Goal: Transaction & Acquisition: Purchase product/service

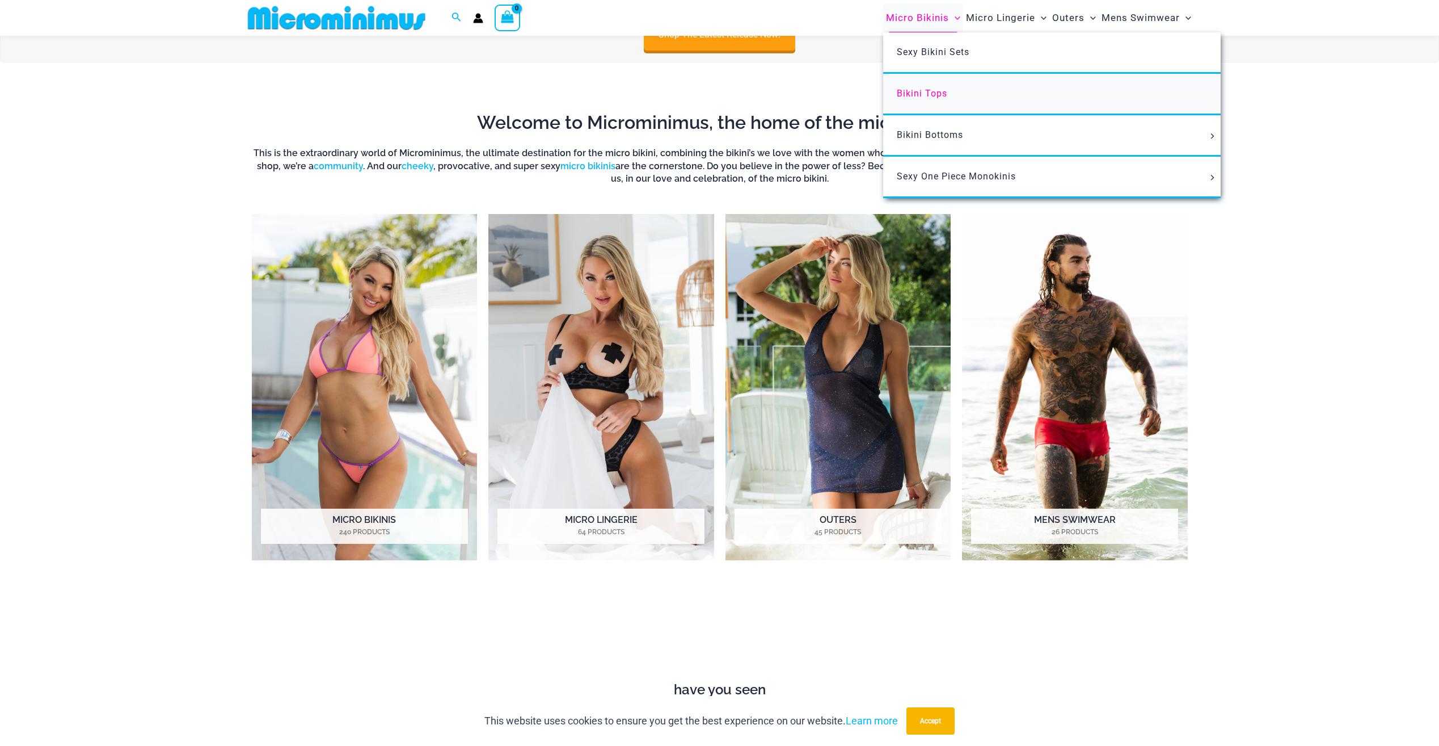
scroll to position [558, 0]
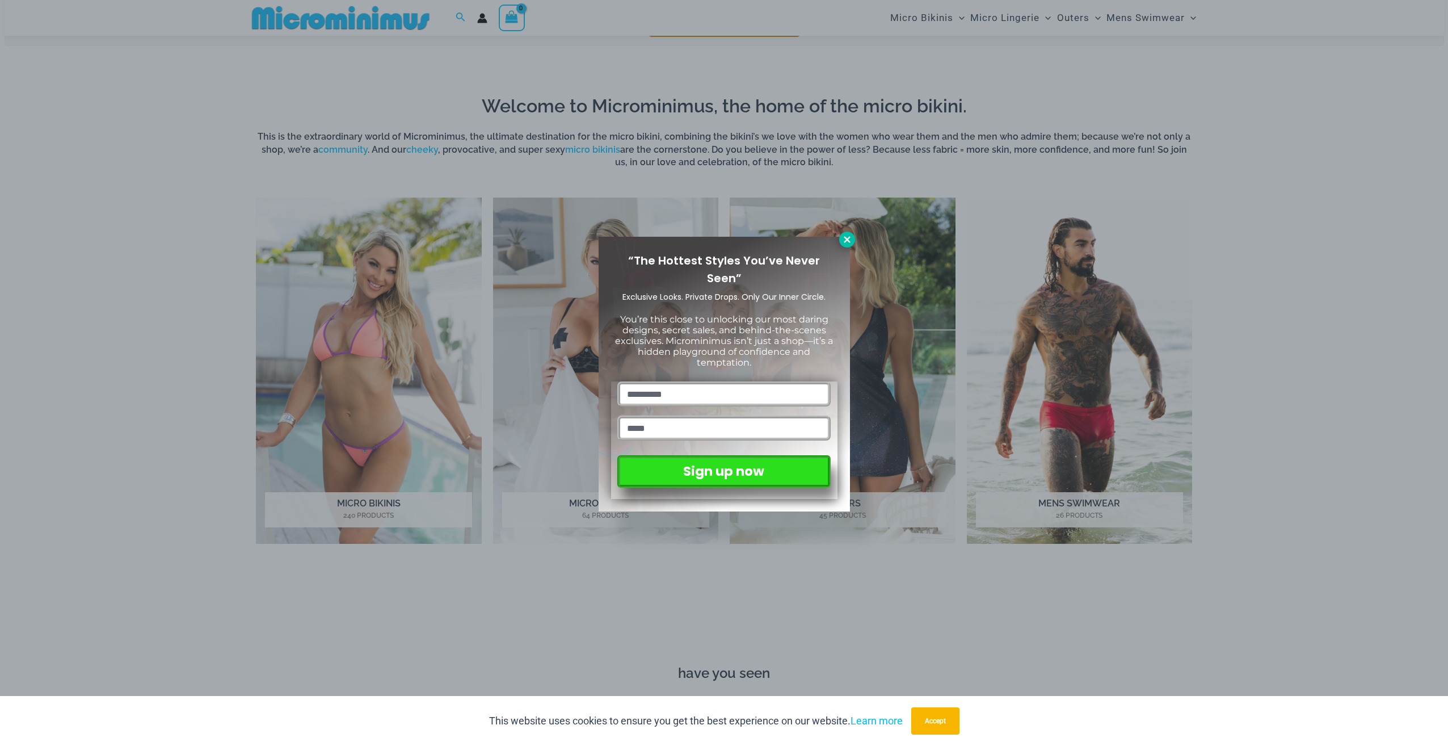
click at [845, 245] on button at bounding box center [847, 239] width 16 height 16
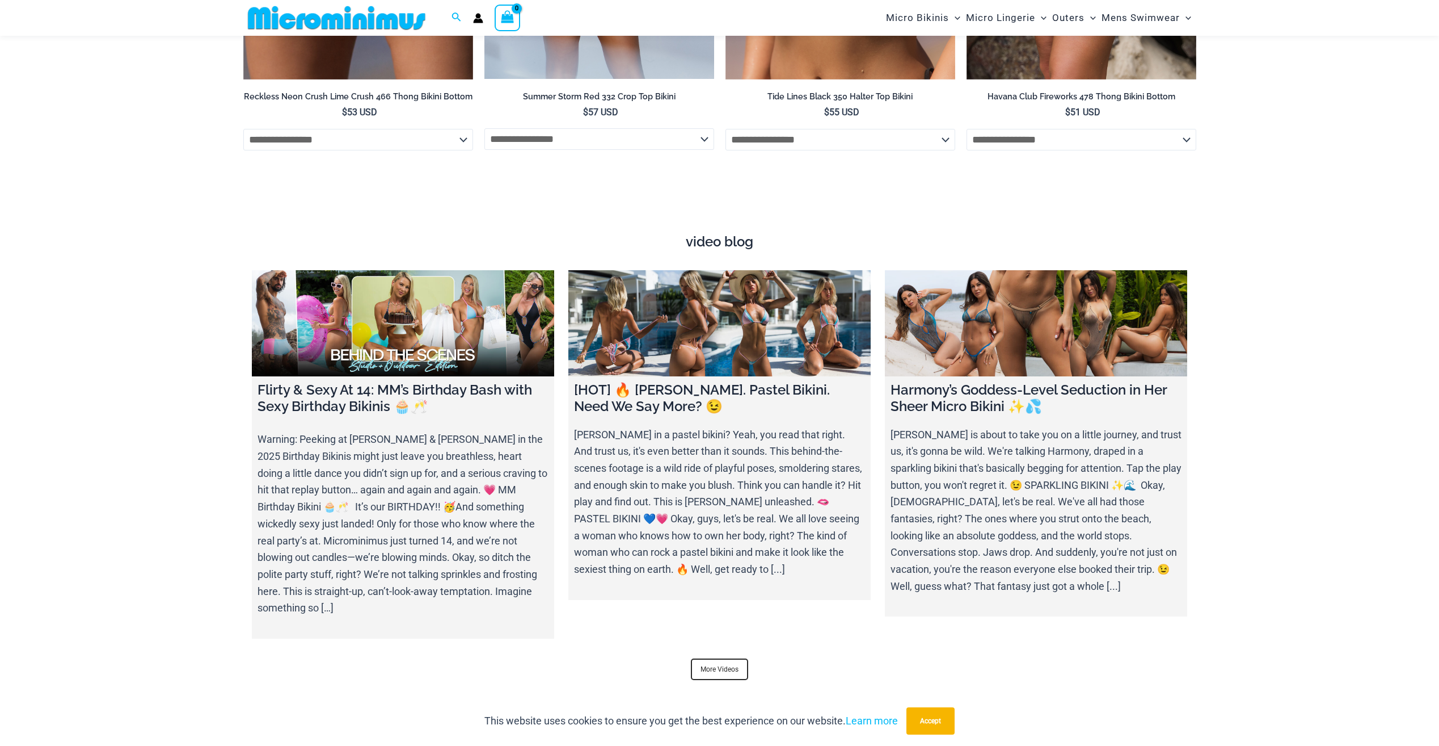
scroll to position [3905, 0]
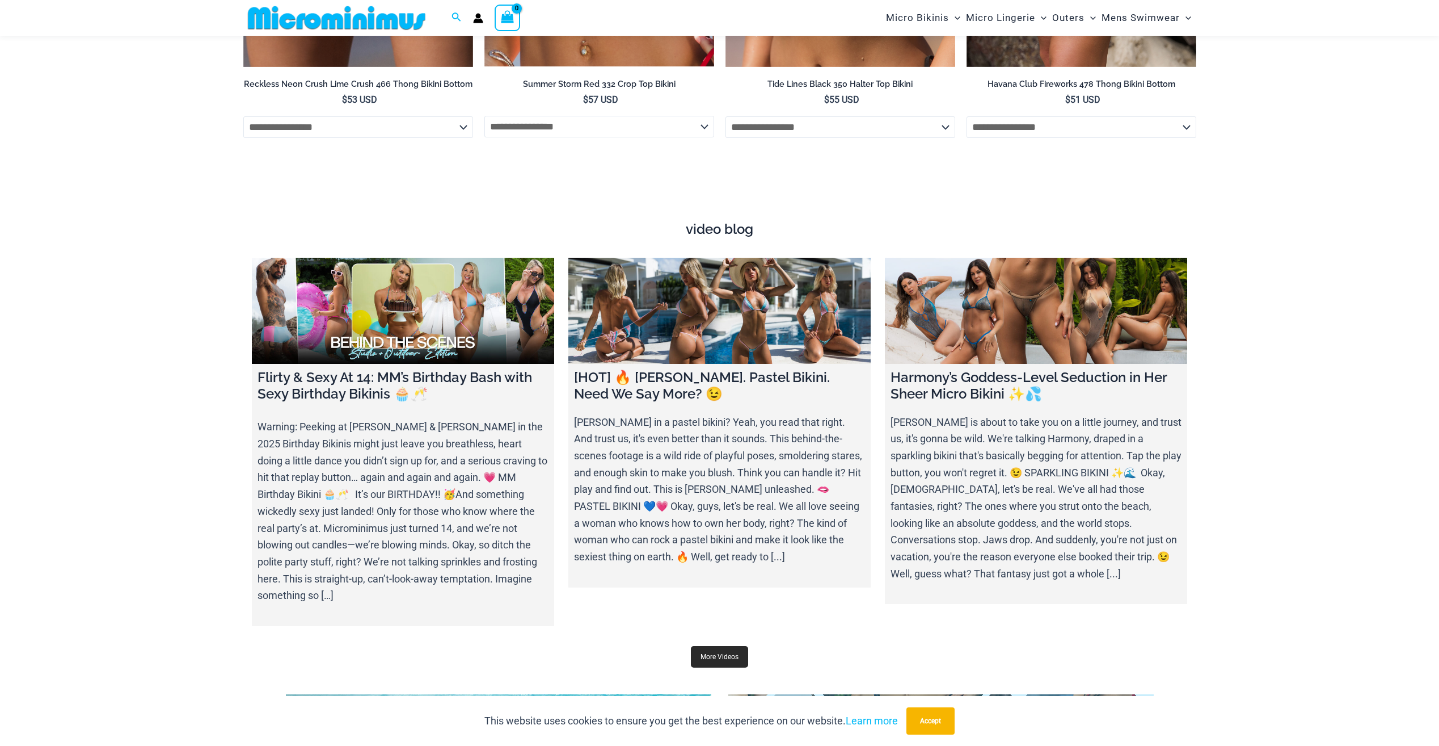
click at [736, 647] on link "More Videos" at bounding box center [719, 657] width 57 height 22
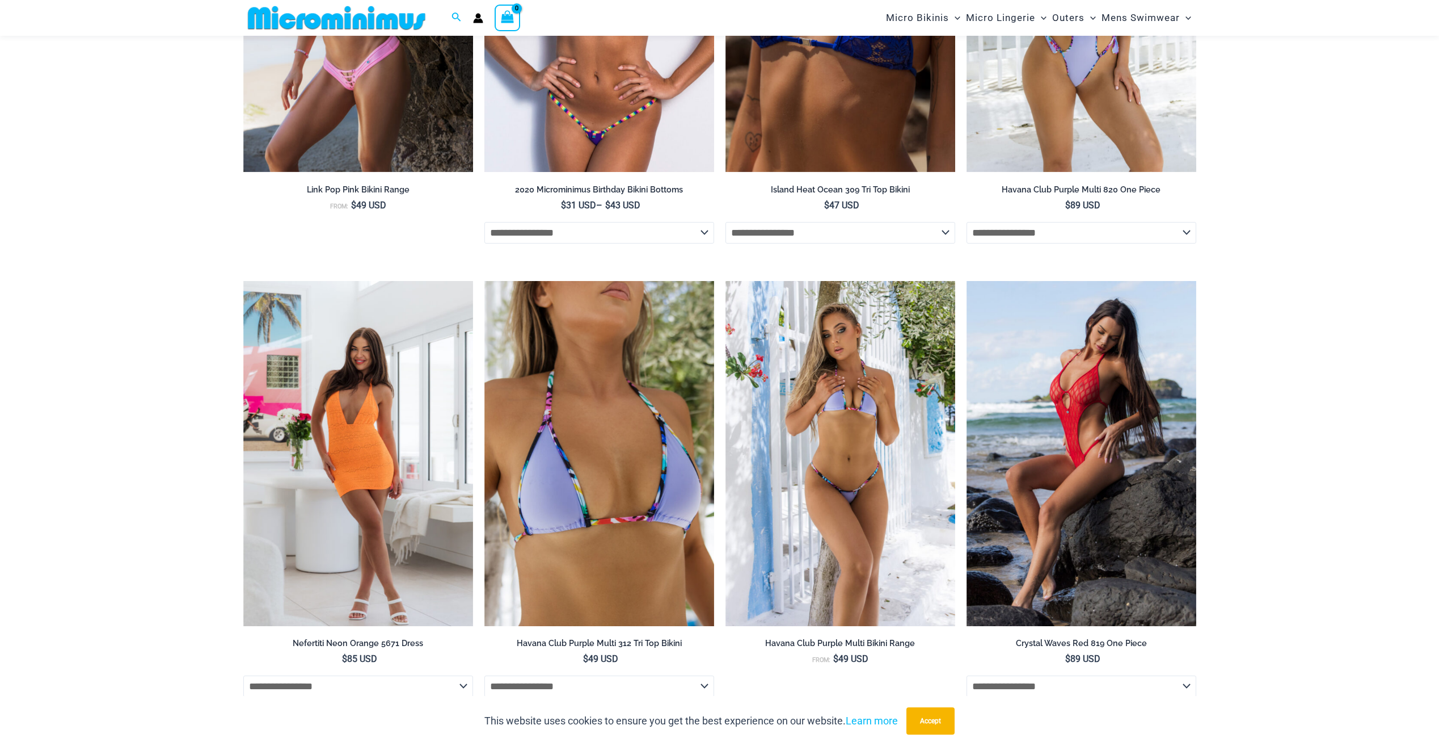
scroll to position [2771, 0]
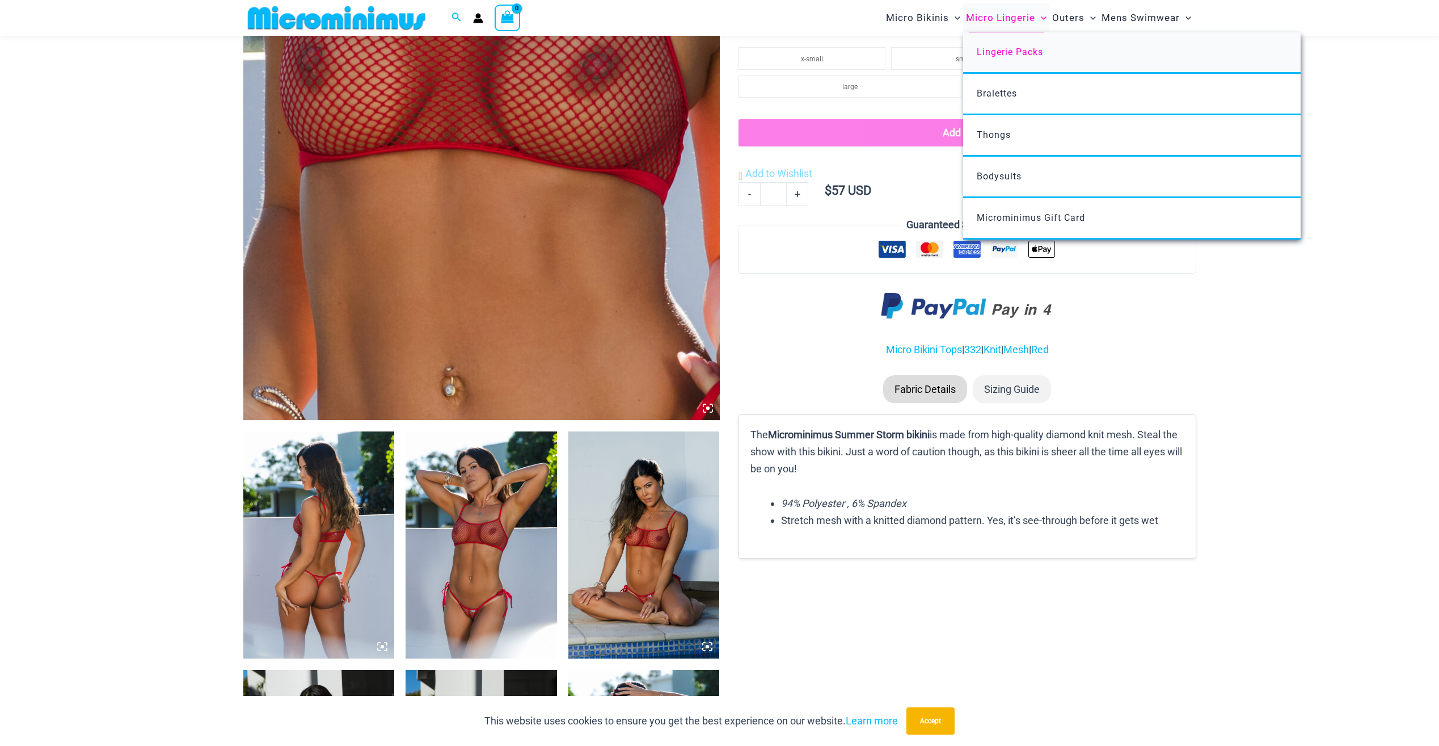
scroll to position [444, 0]
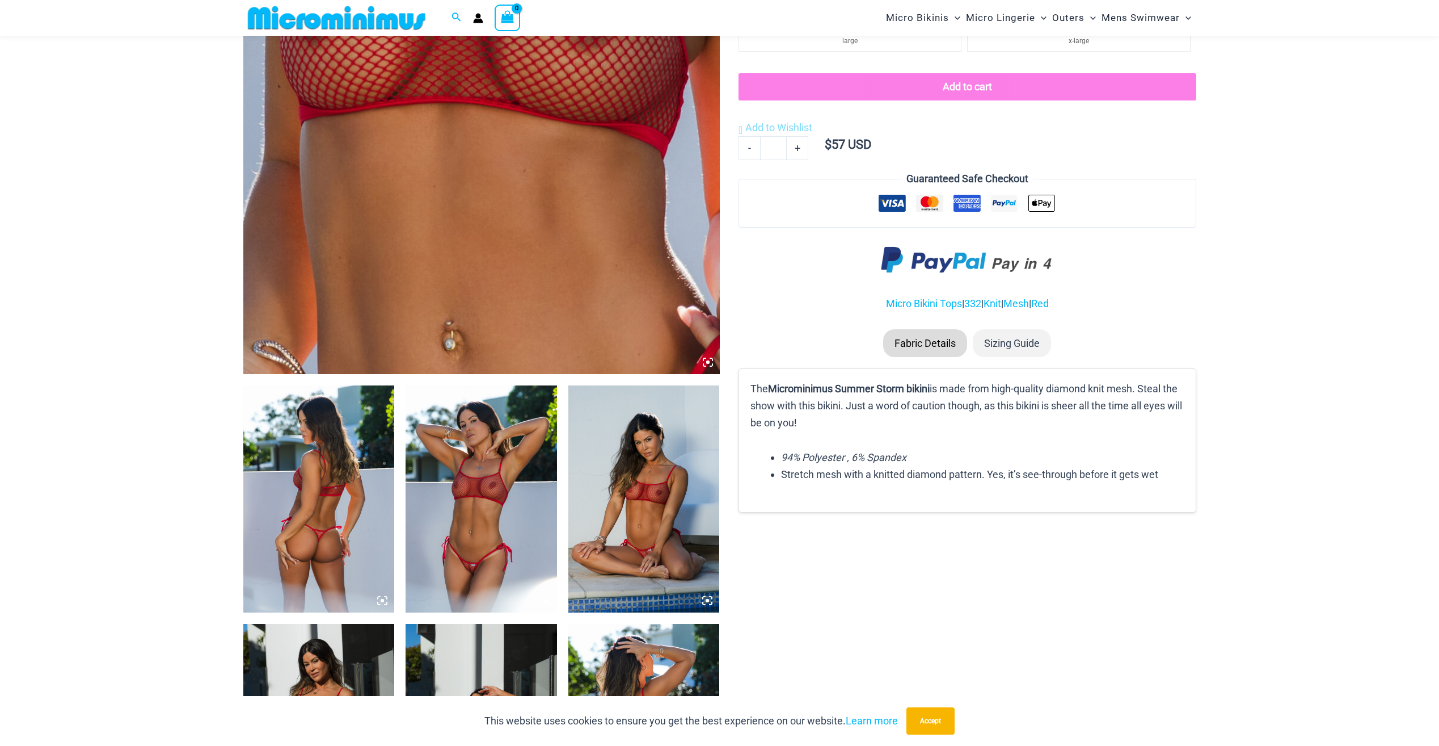
click at [503, 519] on img at bounding box center [481, 498] width 151 height 227
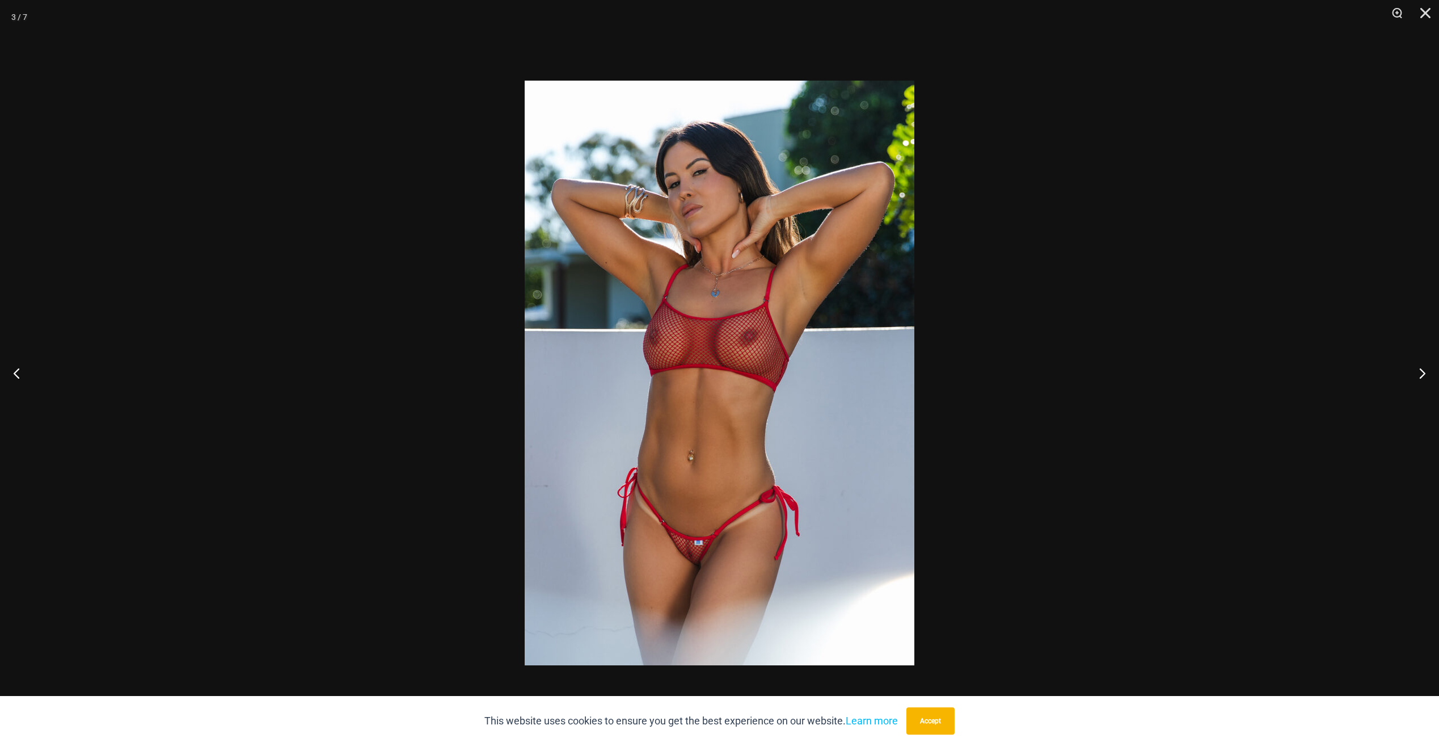
click at [495, 494] on div at bounding box center [719, 373] width 1439 height 746
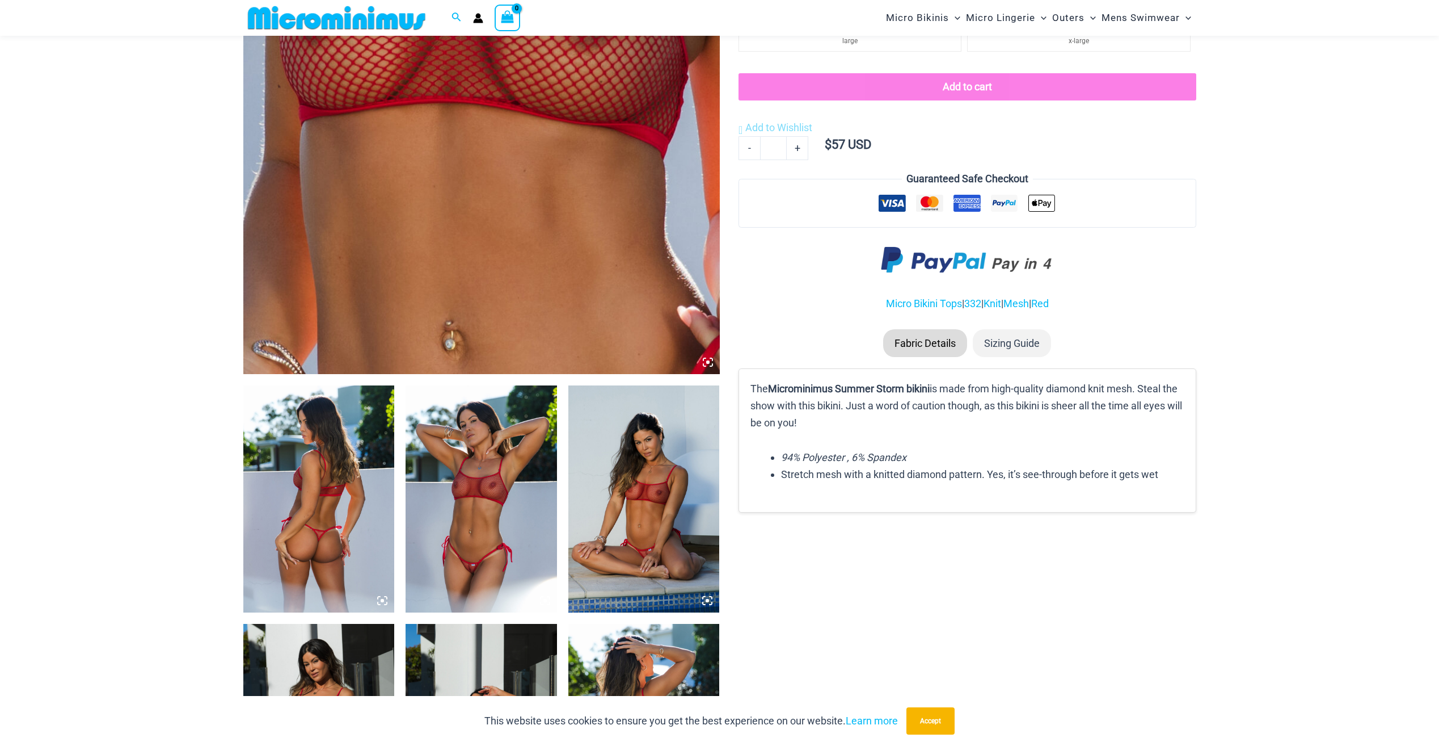
click at [628, 517] on img at bounding box center [644, 498] width 151 height 227
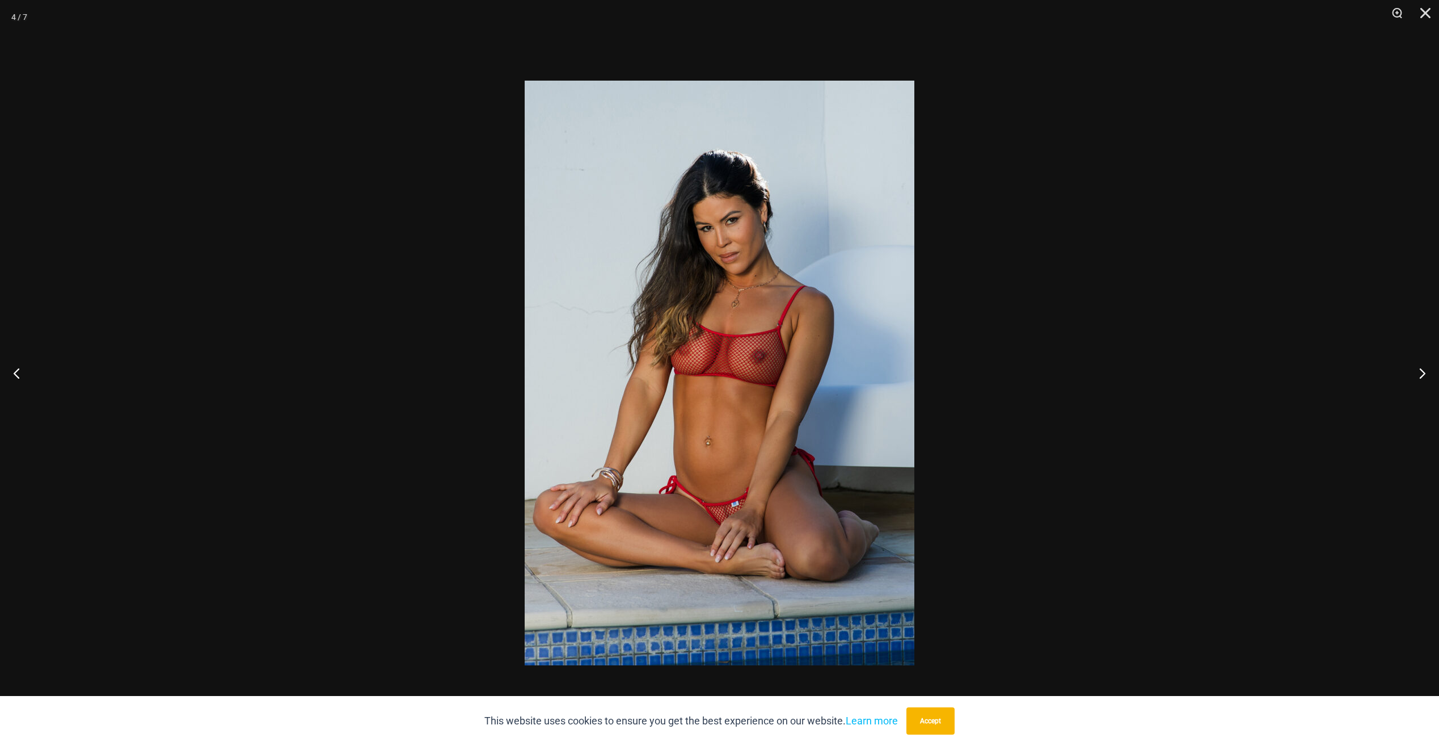
click at [435, 479] on div at bounding box center [719, 373] width 1439 height 746
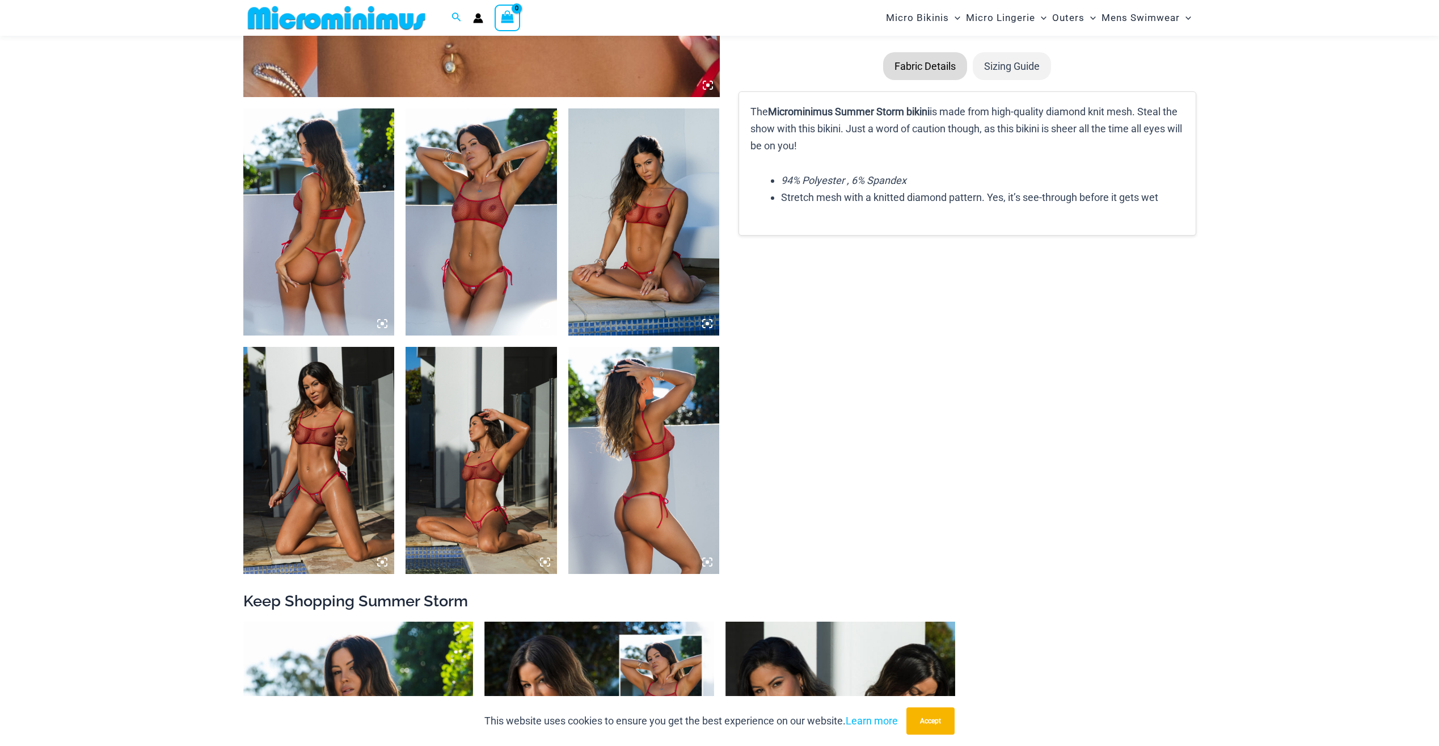
scroll to position [728, 0]
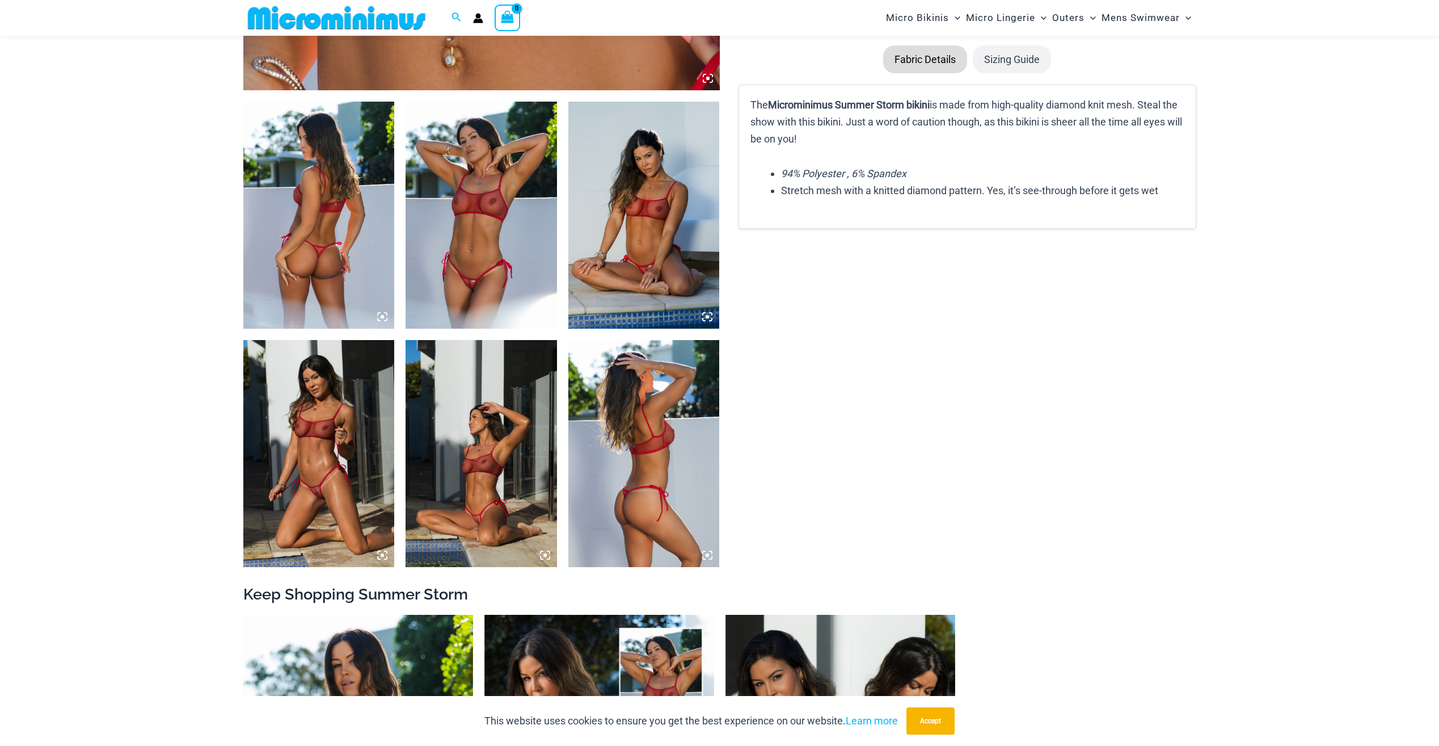
click at [348, 488] on img at bounding box center [318, 453] width 151 height 227
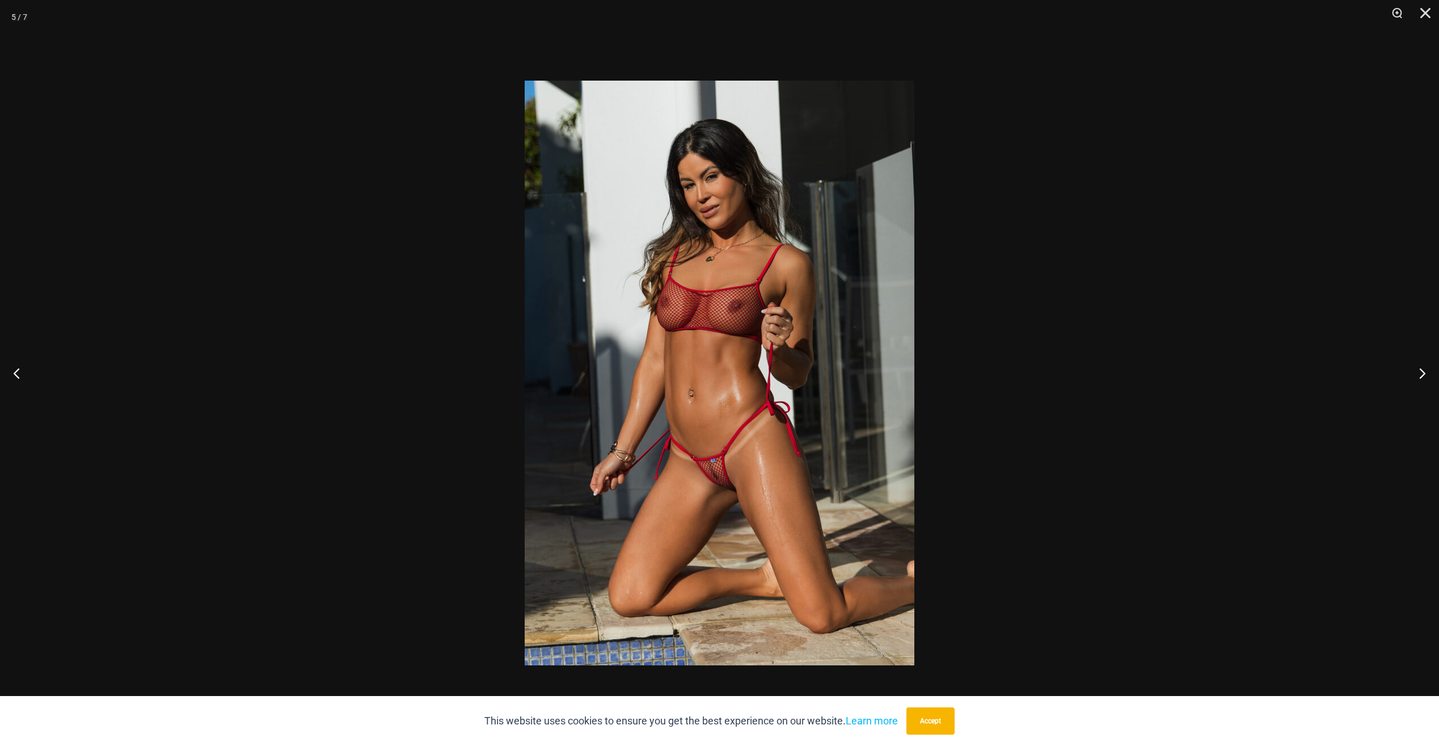
click at [421, 487] on div at bounding box center [719, 373] width 1439 height 746
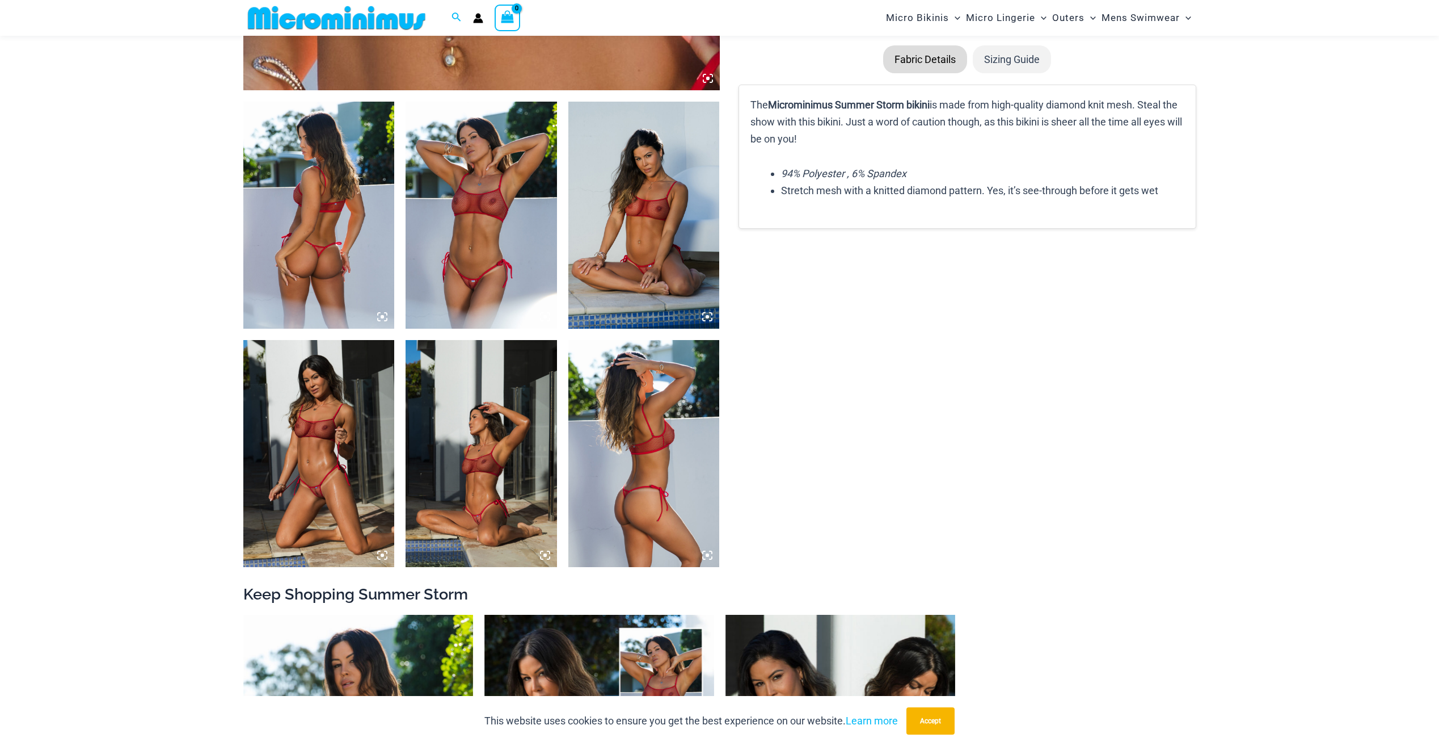
click at [479, 506] on img at bounding box center [481, 453] width 151 height 227
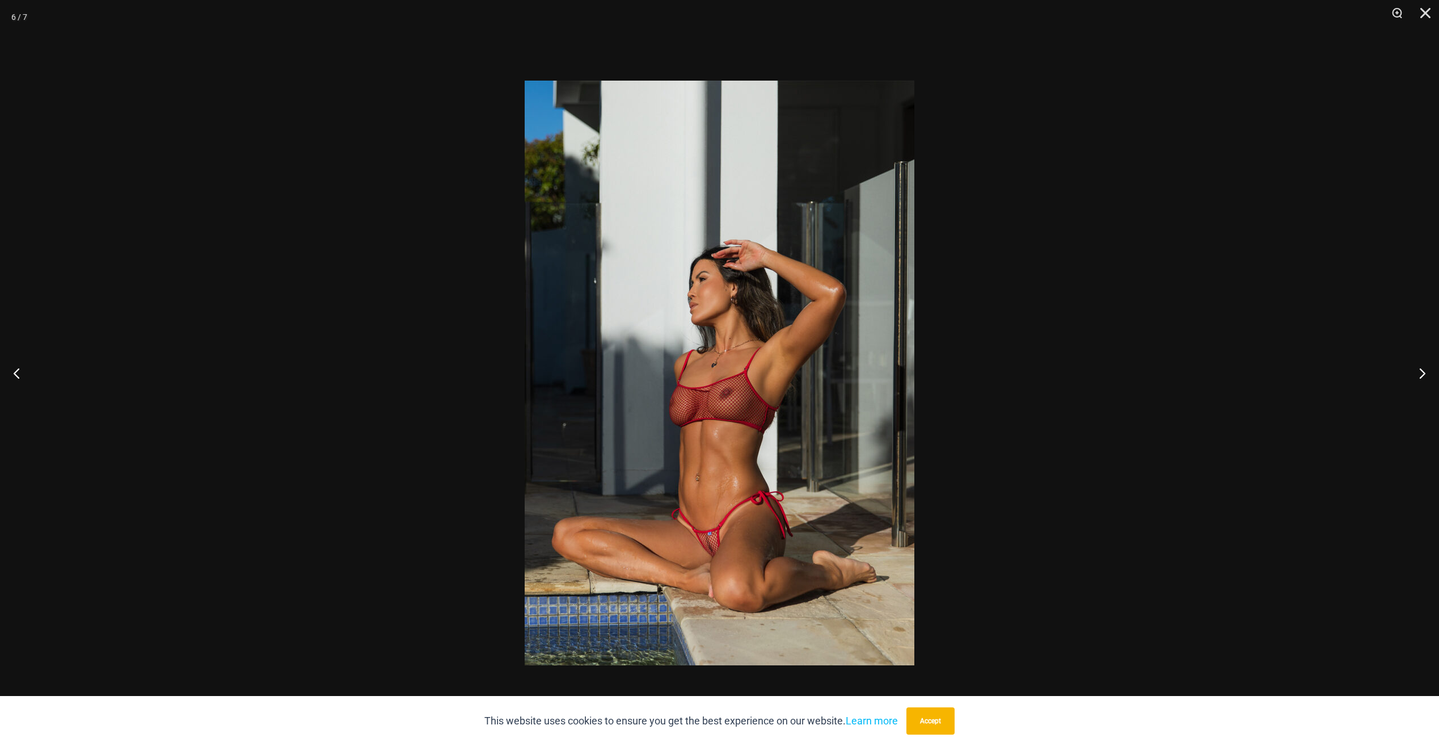
click at [443, 495] on div at bounding box center [719, 373] width 1439 height 746
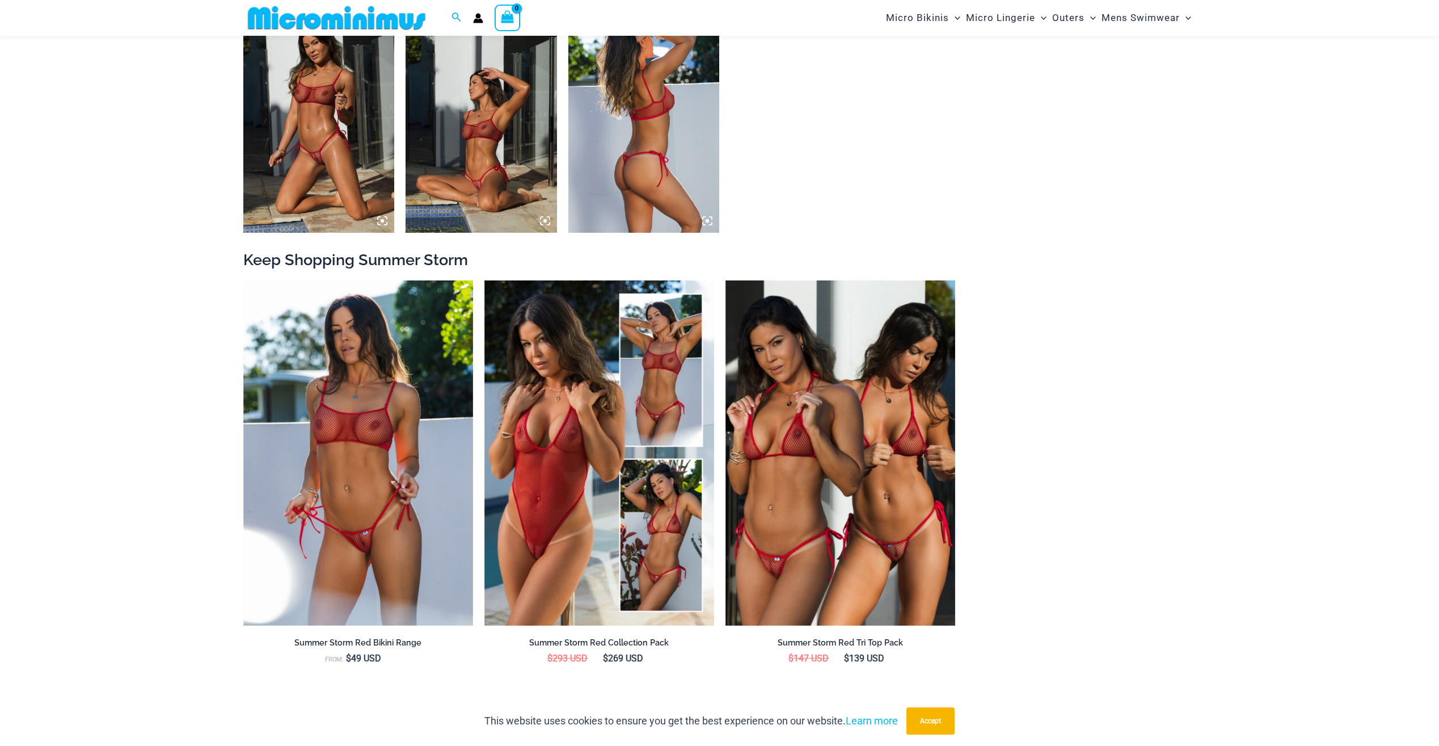
scroll to position [1125, 0]
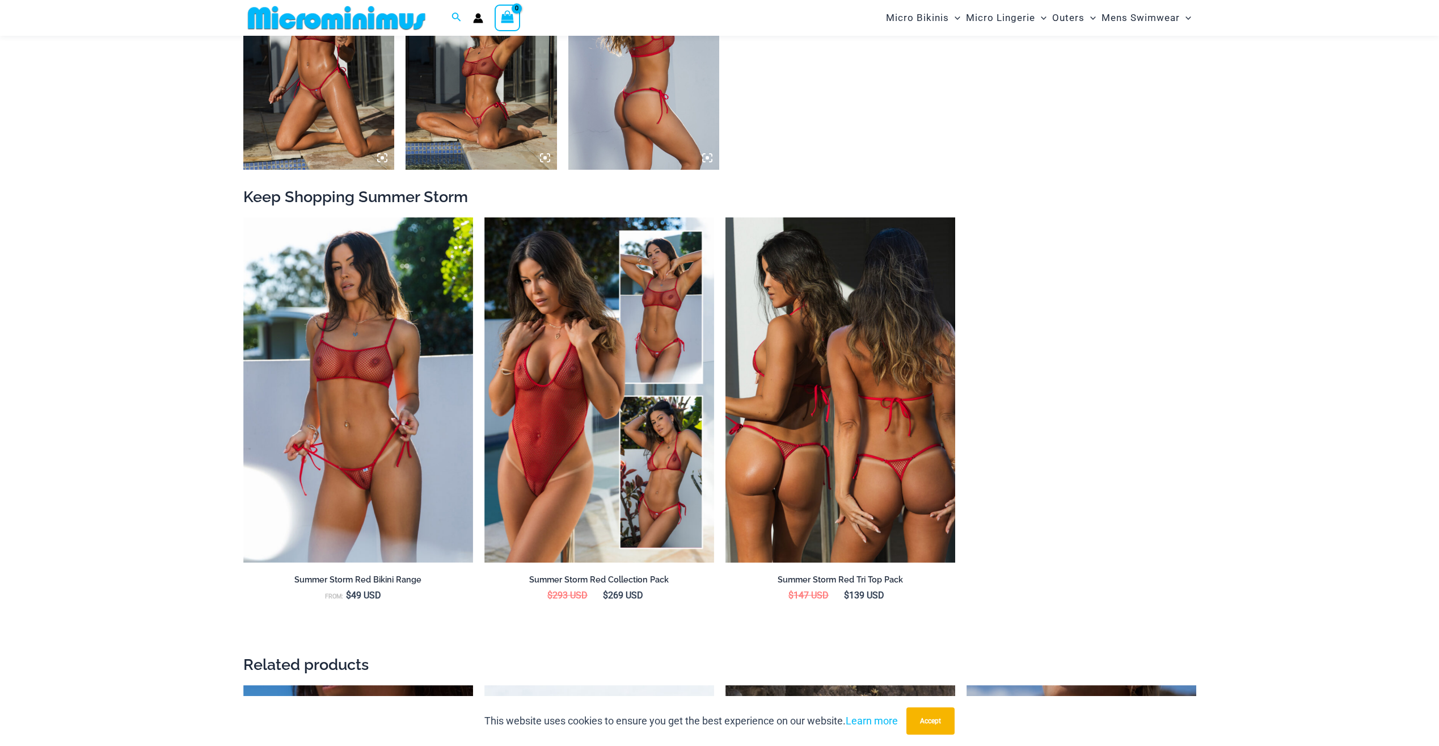
click at [769, 503] on img at bounding box center [841, 389] width 230 height 345
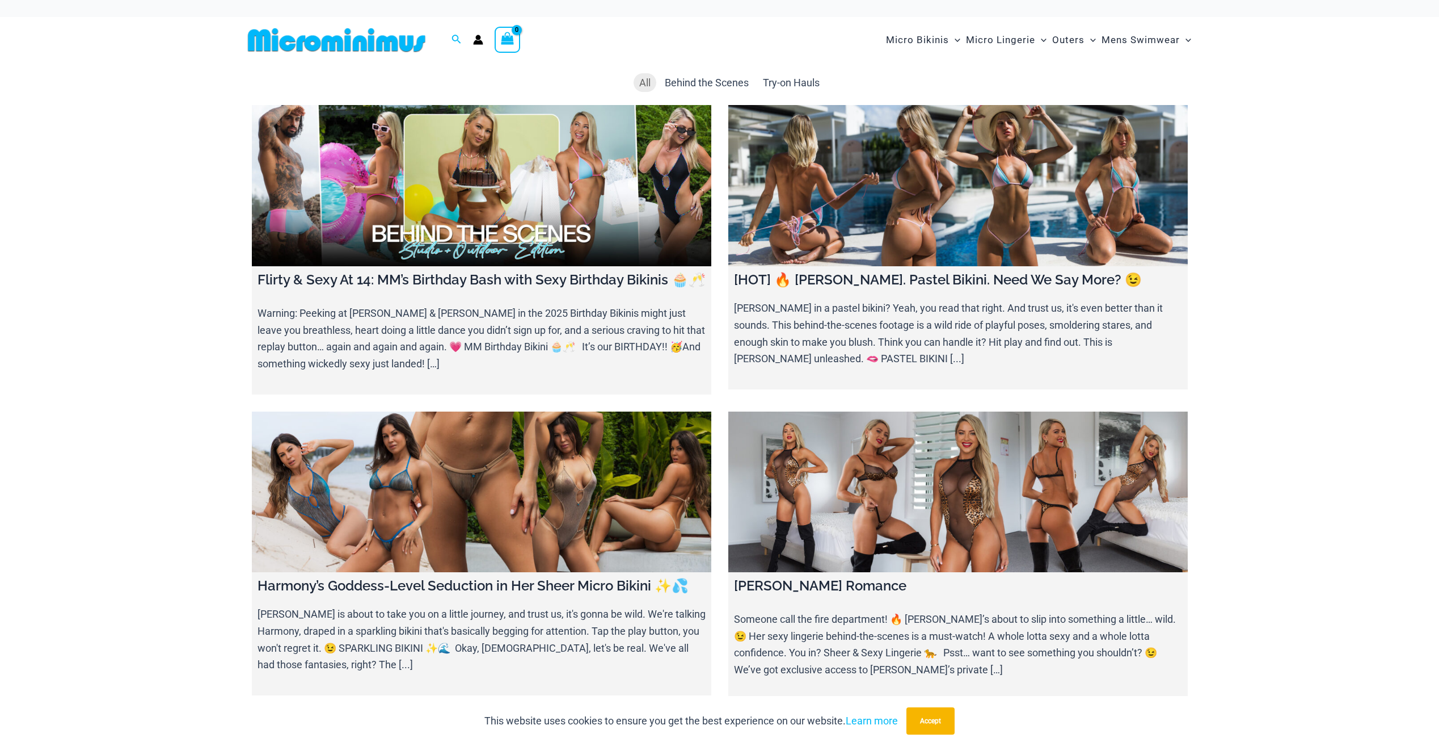
click at [574, 200] on link at bounding box center [482, 185] width 460 height 161
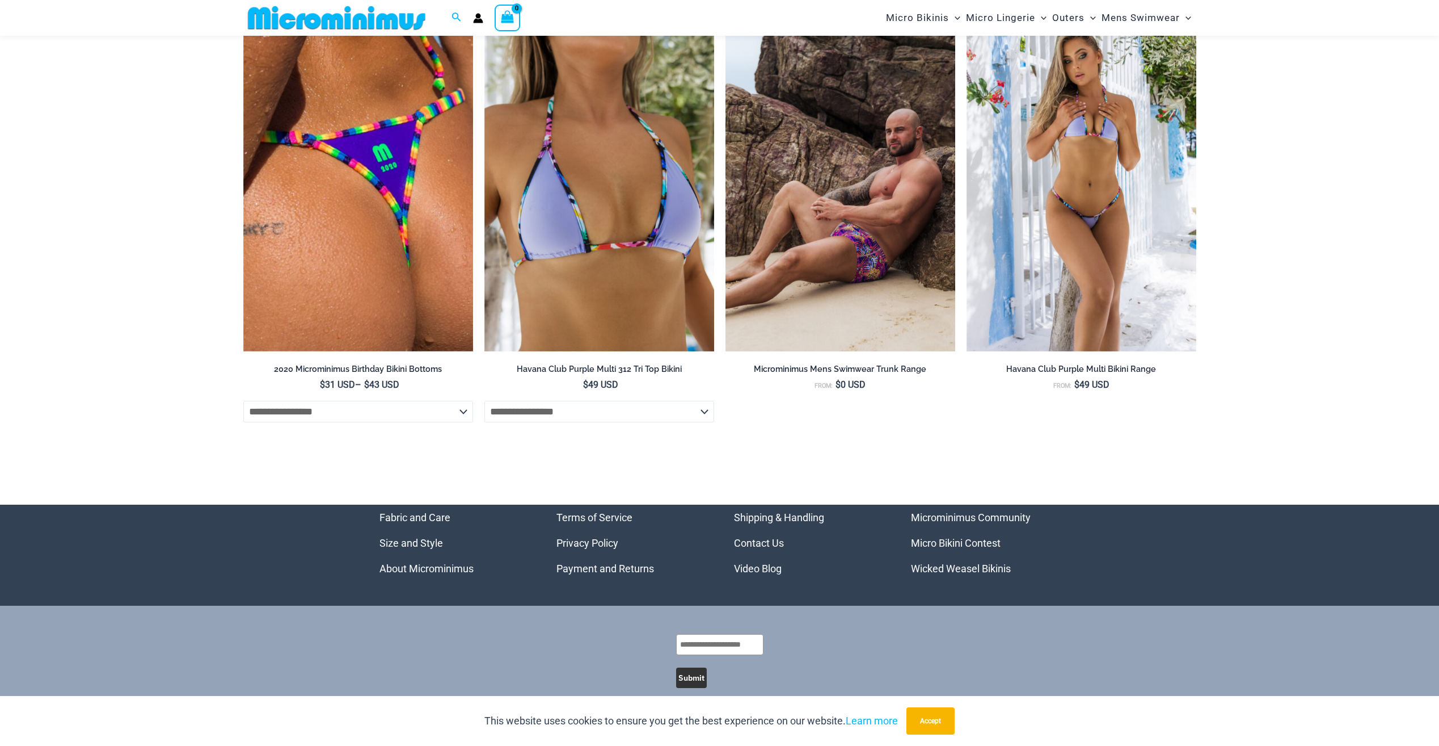
scroll to position [4114, 0]
